Goal: Check status: Check status

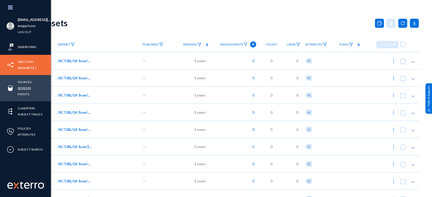
click at [24, 87] on link "Sensors" at bounding box center [24, 88] width 13 height 6
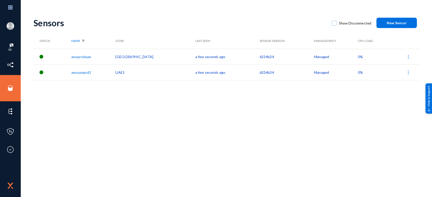
click at [358, 57] on span "0%" at bounding box center [360, 57] width 5 height 4
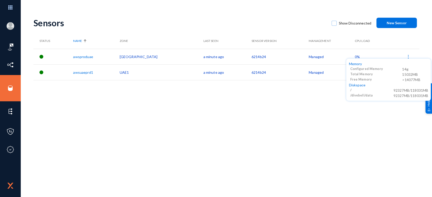
click at [288, 119] on div at bounding box center [216, 98] width 432 height 197
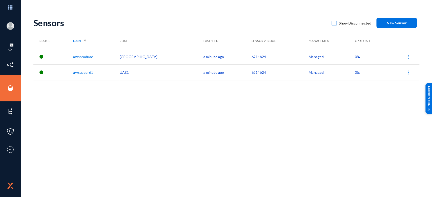
click at [355, 73] on span "0%" at bounding box center [357, 72] width 5 height 4
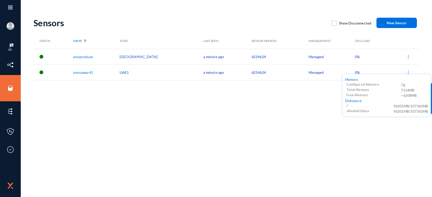
click at [326, 100] on div at bounding box center [216, 98] width 432 height 197
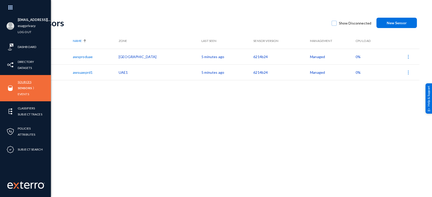
click at [22, 81] on link "Sources" at bounding box center [25, 82] width 14 height 6
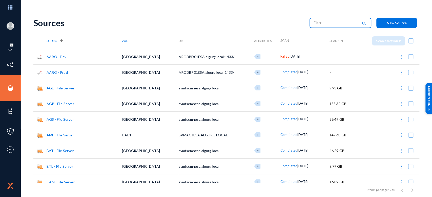
click at [334, 23] on input "text" at bounding box center [336, 23] width 45 height 8
type input "one"
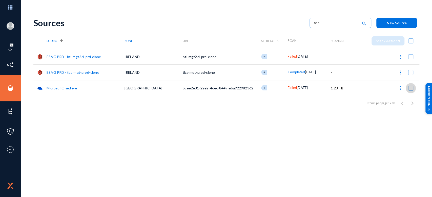
click at [408, 88] on span at bounding box center [410, 88] width 5 height 5
click at [410, 91] on input "checkbox" at bounding box center [410, 91] width 1 height 1
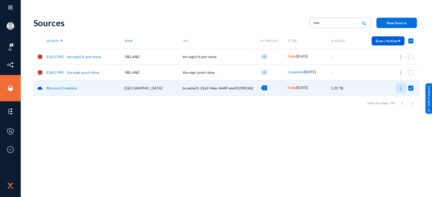
click at [401, 90] on img at bounding box center [400, 88] width 5 height 5
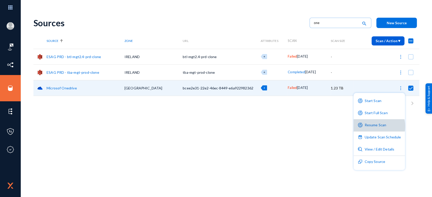
click at [379, 127] on button "Resume Scan" at bounding box center [379, 125] width 51 height 12
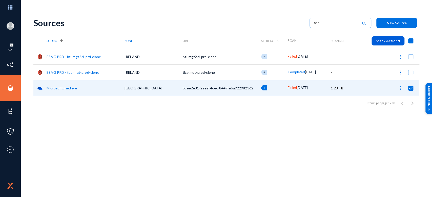
checkbox input "false"
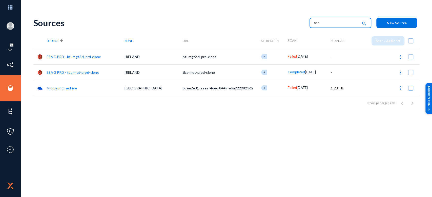
click at [331, 23] on input "one" at bounding box center [336, 23] width 45 height 8
type input "o"
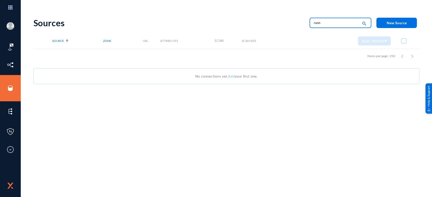
click at [331, 23] on input "runn" at bounding box center [336, 23] width 45 height 8
type input "r"
type input "one"
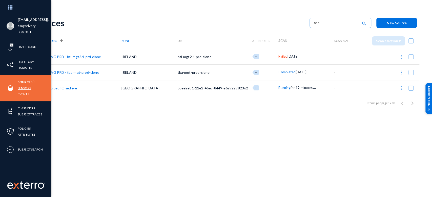
click at [21, 87] on link "Sensors" at bounding box center [24, 88] width 13 height 6
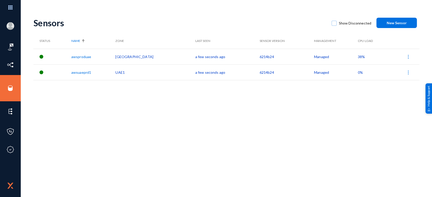
click at [358, 58] on span "38%" at bounding box center [361, 57] width 7 height 4
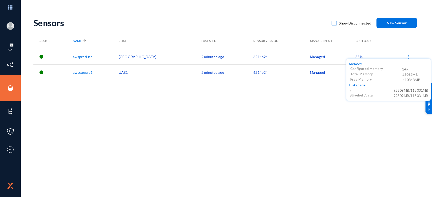
click at [307, 111] on div at bounding box center [216, 98] width 432 height 197
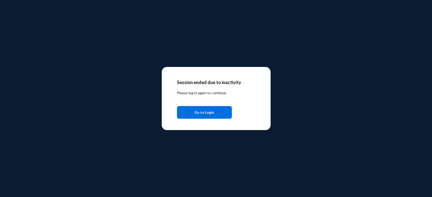
click at [211, 113] on span "Go to Login" at bounding box center [204, 112] width 20 height 9
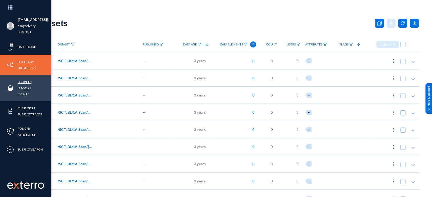
click at [27, 81] on link "Sources" at bounding box center [25, 82] width 14 height 6
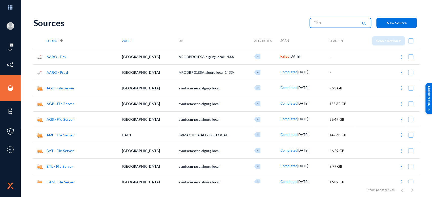
click at [341, 26] on input "text" at bounding box center [336, 23] width 45 height 8
type input "one"
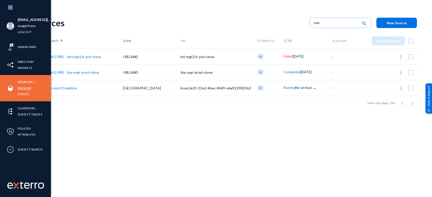
click at [20, 89] on link "Sensors" at bounding box center [24, 88] width 13 height 6
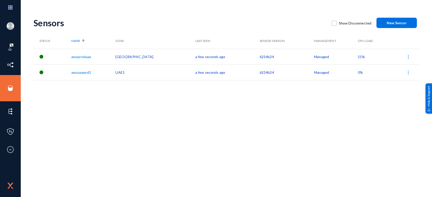
click at [358, 57] on span "51%" at bounding box center [361, 57] width 7 height 4
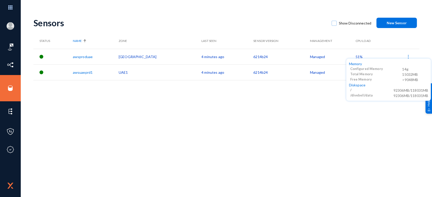
click at [322, 118] on div at bounding box center [216, 98] width 432 height 197
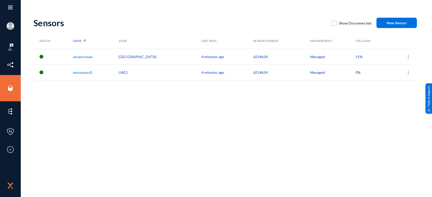
click at [355, 73] on span "0%" at bounding box center [357, 72] width 5 height 4
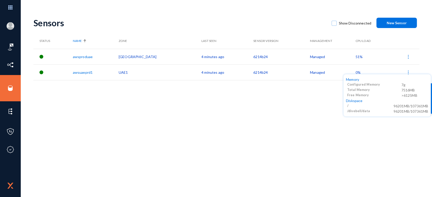
click at [345, 56] on div at bounding box center [216, 98] width 432 height 197
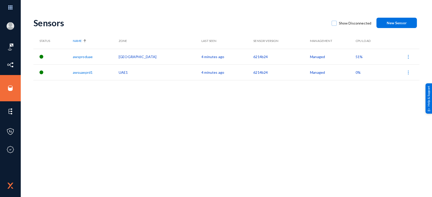
click at [355, 56] on span "51%" at bounding box center [358, 57] width 7 height 4
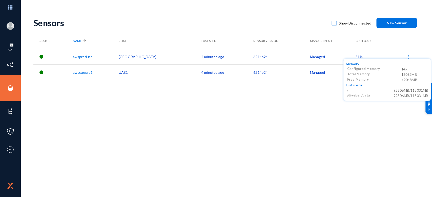
click at [316, 114] on div at bounding box center [216, 98] width 432 height 197
